Goal: Task Accomplishment & Management: Complete application form

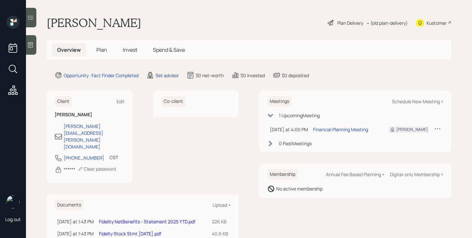
click at [170, 72] on div "Set advisor" at bounding box center [167, 75] width 23 height 7
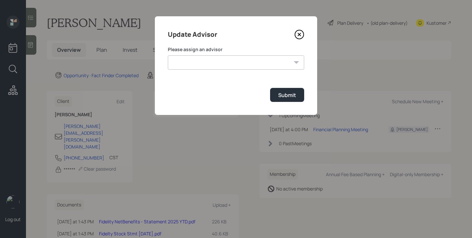
click at [219, 58] on select "[PERSON_NAME] [PERSON_NAME] [PERSON_NAME] [PERSON_NAME] End [PERSON_NAME] [PERS…" at bounding box center [236, 62] width 136 height 14
select select "bffa7908-1b2a-4c79-9bb6-f0ec9aed22d3"
click at [168, 55] on select "[PERSON_NAME] [PERSON_NAME] [PERSON_NAME] [PERSON_NAME] End [PERSON_NAME] [PERS…" at bounding box center [236, 62] width 136 height 14
click at [290, 97] on div "Submit" at bounding box center [287, 94] width 18 height 7
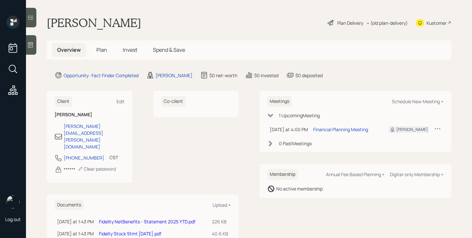
click at [103, 52] on span "Plan" at bounding box center [102, 49] width 11 height 7
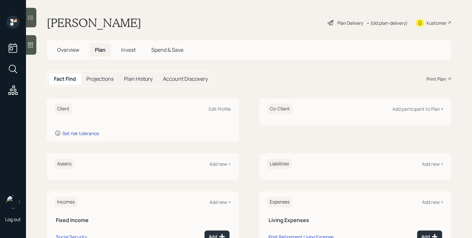
click at [28, 43] on icon at bounding box center [30, 45] width 5 height 6
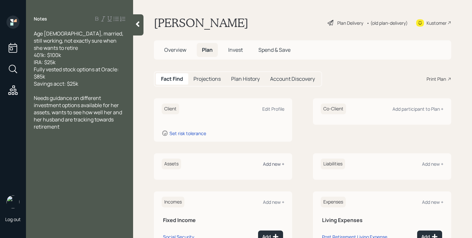
click at [278, 163] on div "Add new +" at bounding box center [273, 164] width 21 height 6
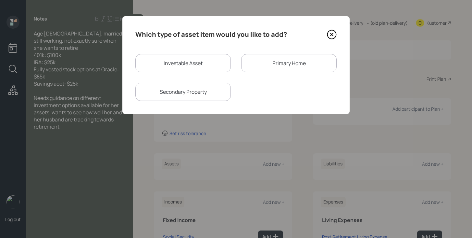
click at [224, 65] on div "Investable Asset" at bounding box center [183, 63] width 96 height 18
select select "taxable"
select select "balanced"
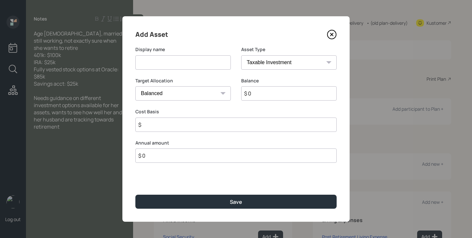
click at [184, 65] on input at bounding box center [183, 62] width 96 height 14
type input "Current 401k"
click at [289, 92] on input "$ 0" at bounding box center [289, 93] width 96 height 14
type input "$ 100,000"
click at [294, 59] on select "SEP [PERSON_NAME] IRA 401(k) [PERSON_NAME] 401(k) 403(b) [PERSON_NAME] 403(b) 4…" at bounding box center [289, 62] width 96 height 14
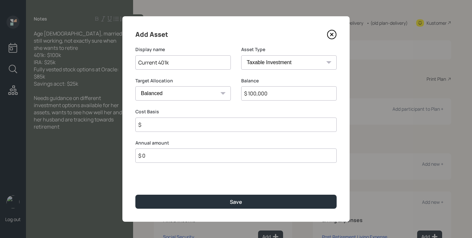
select select "company_sponsored"
click at [241, 55] on select "SEP [PERSON_NAME] IRA 401(k) [PERSON_NAME] 401(k) 403(b) [PERSON_NAME] 403(b) 4…" at bounding box center [289, 62] width 96 height 14
click at [189, 123] on input "number" at bounding box center [178, 124] width 86 height 14
type input "0"
click at [253, 121] on input "number" at bounding box center [284, 124] width 86 height 14
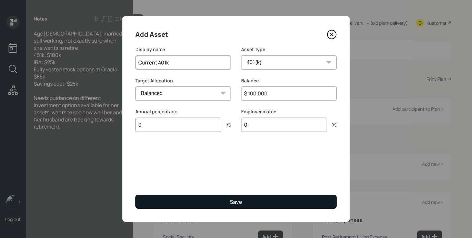
type input "0"
click at [231, 200] on div "Save" at bounding box center [236, 201] width 12 height 7
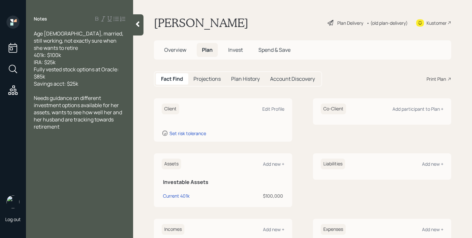
click at [270, 168] on div "Assets Add new +" at bounding box center [223, 163] width 123 height 11
click at [270, 167] on div "Assets Add new +" at bounding box center [223, 163] width 123 height 11
click at [272, 162] on div "Add new +" at bounding box center [273, 164] width 21 height 6
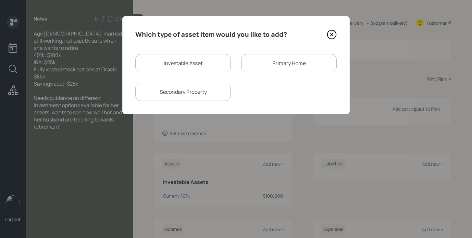
click at [191, 71] on div "Investable Asset" at bounding box center [183, 63] width 96 height 18
select select "taxable"
select select "balanced"
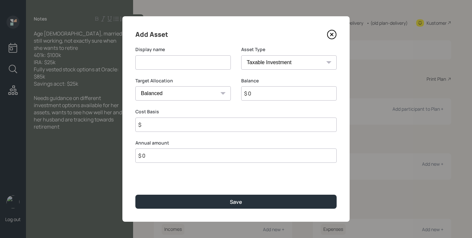
click at [191, 65] on input at bounding box center [183, 62] width 96 height 14
type input "IRA"
click at [278, 61] on select "SEP [PERSON_NAME] IRA 401(k) [PERSON_NAME] 401(k) 403(b) [PERSON_NAME] 403(b) 4…" at bounding box center [289, 62] width 96 height 14
select select "ira"
click at [241, 55] on select "SEP [PERSON_NAME] IRA 401(k) [PERSON_NAME] 401(k) 403(b) [PERSON_NAME] 403(b) 4…" at bounding box center [289, 62] width 96 height 14
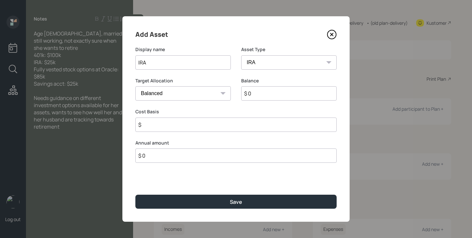
type input "$"
click at [256, 97] on input "$ 0" at bounding box center [289, 93] width 96 height 14
type input "$ 25,000"
click at [233, 127] on input "$" at bounding box center [235, 124] width 201 height 14
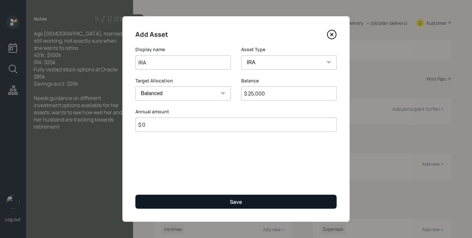
type input "$ 0"
click at [231, 197] on button "Save" at bounding box center [235, 201] width 201 height 14
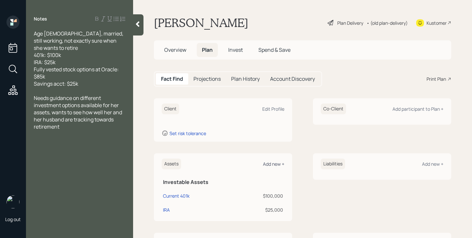
click at [278, 163] on div "Add new +" at bounding box center [273, 164] width 21 height 6
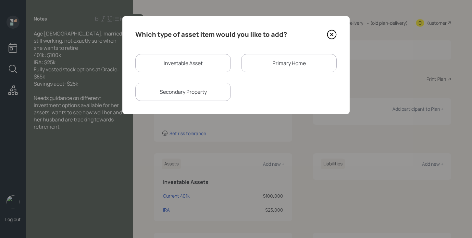
click at [202, 69] on div "Investable Asset" at bounding box center [183, 63] width 96 height 18
select select "taxable"
select select "balanced"
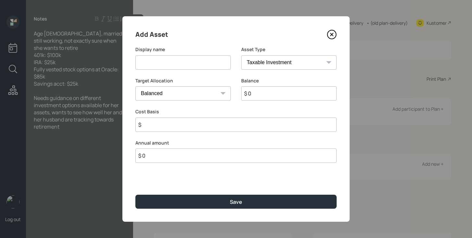
click at [202, 62] on input at bounding box center [183, 62] width 96 height 14
type input "Oracle Stock Options"
click at [278, 66] on select "SEP [PERSON_NAME] IRA 401(k) [PERSON_NAME] 401(k) 403(b) [PERSON_NAME] 403(b) 4…" at bounding box center [289, 62] width 96 height 14
click at [241, 55] on select "SEP [PERSON_NAME] IRA 401(k) [PERSON_NAME] 401(k) 403(b) [PERSON_NAME] 403(b) 4…" at bounding box center [289, 62] width 96 height 14
click at [267, 92] on input "$ 0" at bounding box center [289, 93] width 96 height 14
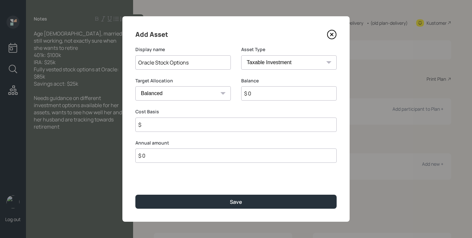
click at [267, 92] on input "$ 0" at bounding box center [289, 93] width 96 height 14
type input "$ 85,000"
click at [251, 121] on input "$" at bounding box center [235, 124] width 201 height 14
click at [249, 125] on input "$" at bounding box center [235, 124] width 201 height 14
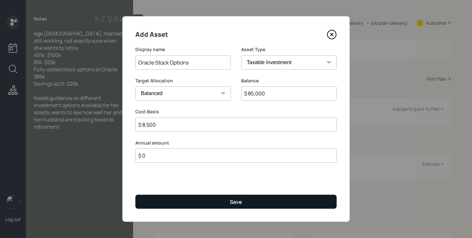
type input "$ 8,500"
click at [238, 199] on div "Save" at bounding box center [236, 201] width 12 height 7
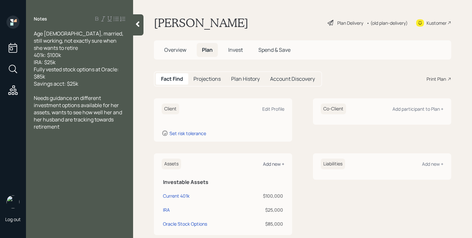
click at [273, 166] on div "Add new +" at bounding box center [273, 164] width 21 height 6
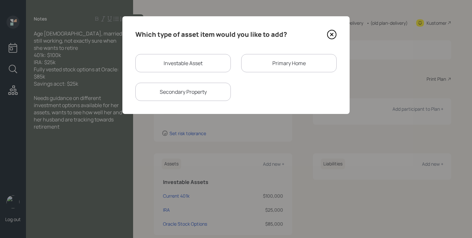
click at [196, 67] on div "Investable Asset" at bounding box center [183, 63] width 96 height 18
select select "taxable"
select select "balanced"
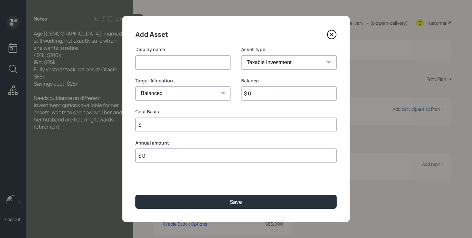
click at [196, 67] on input at bounding box center [183, 62] width 96 height 14
type input "Savings"
click at [280, 58] on select "SEP [PERSON_NAME] IRA 401(k) [PERSON_NAME] 401(k) 403(b) [PERSON_NAME] 403(b) 4…" at bounding box center [289, 62] width 96 height 14
click at [241, 55] on select "SEP [PERSON_NAME] IRA 401(k) [PERSON_NAME] 401(k) 403(b) [PERSON_NAME] 403(b) 4…" at bounding box center [289, 62] width 96 height 14
click at [199, 92] on input "$ 0" at bounding box center [235, 93] width 201 height 14
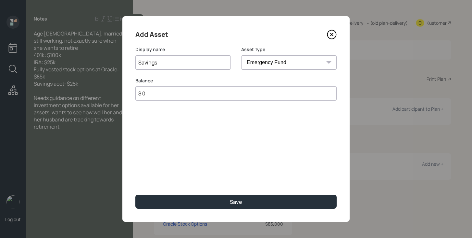
click at [277, 56] on select "SEP [PERSON_NAME] IRA 401(k) [PERSON_NAME] 401(k) 403(b) [PERSON_NAME] 403(b) 4…" at bounding box center [289, 62] width 96 height 14
select select "cash"
click at [241, 55] on select "SEP [PERSON_NAME] IRA 401(k) [PERSON_NAME] 401(k) 403(b) [PERSON_NAME] 403(b) 4…" at bounding box center [289, 62] width 96 height 14
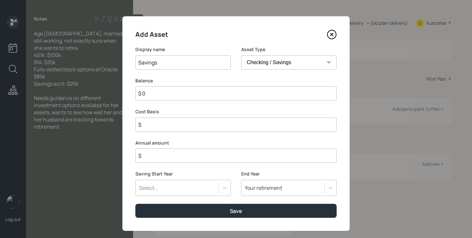
click at [204, 95] on input "$ 0" at bounding box center [235, 93] width 201 height 14
type input "$ 2"
type input "$ 25"
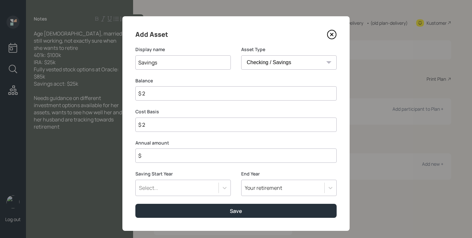
type input "$ 25"
type input "$ 250"
type input "$ 2,500"
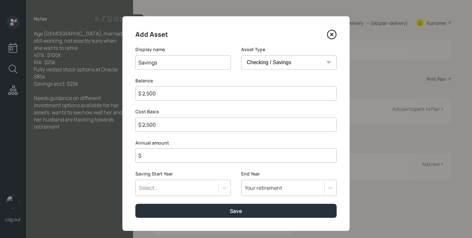
type input "$ 25,000"
click at [213, 154] on input "$" at bounding box center [235, 155] width 201 height 14
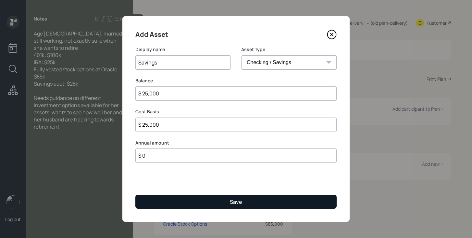
type input "$ 0"
click at [207, 203] on button "Save" at bounding box center [235, 201] width 201 height 14
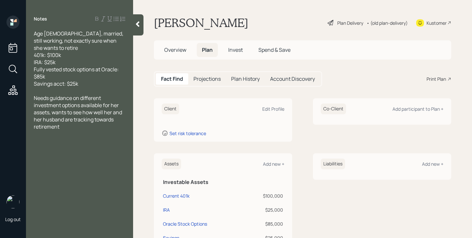
click at [141, 27] on div at bounding box center [138, 24] width 10 height 21
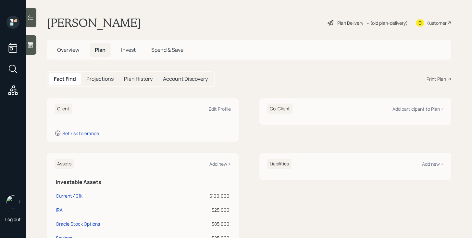
click at [70, 46] on span "Overview" at bounding box center [68, 49] width 22 height 7
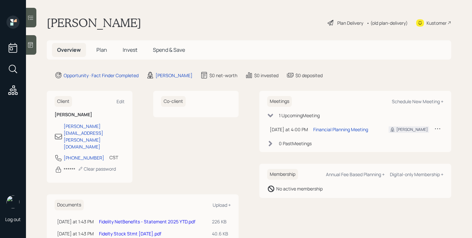
scroll to position [15, 0]
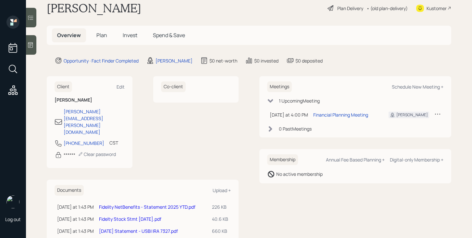
click at [142, 203] on link "Fidelity NetBenefits - Statement 2025 YTD.pdf" at bounding box center [147, 206] width 97 height 6
click at [140, 215] on link "Fidelty Stock Stmt [DATE].pdf" at bounding box center [130, 218] width 62 height 6
click at [148, 227] on link "[DATE] Statement - USBI IRA 7327.pdf" at bounding box center [138, 230] width 79 height 6
